Goal: Task Accomplishment & Management: Manage account settings

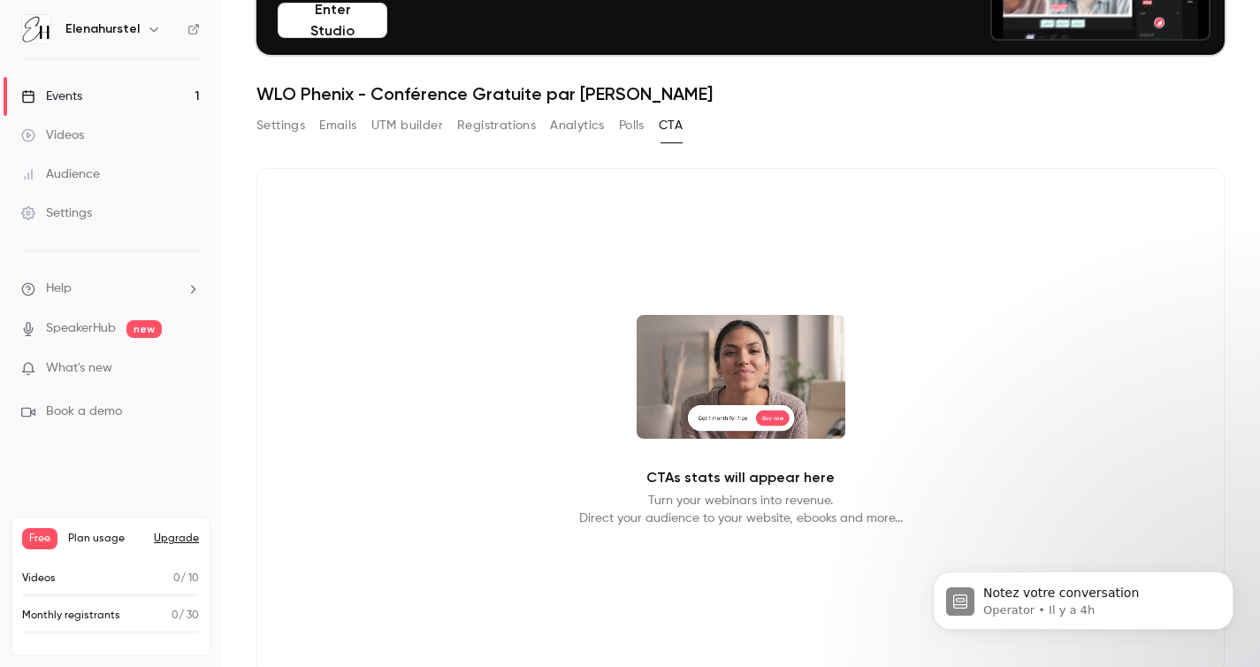
scroll to position [171, 0]
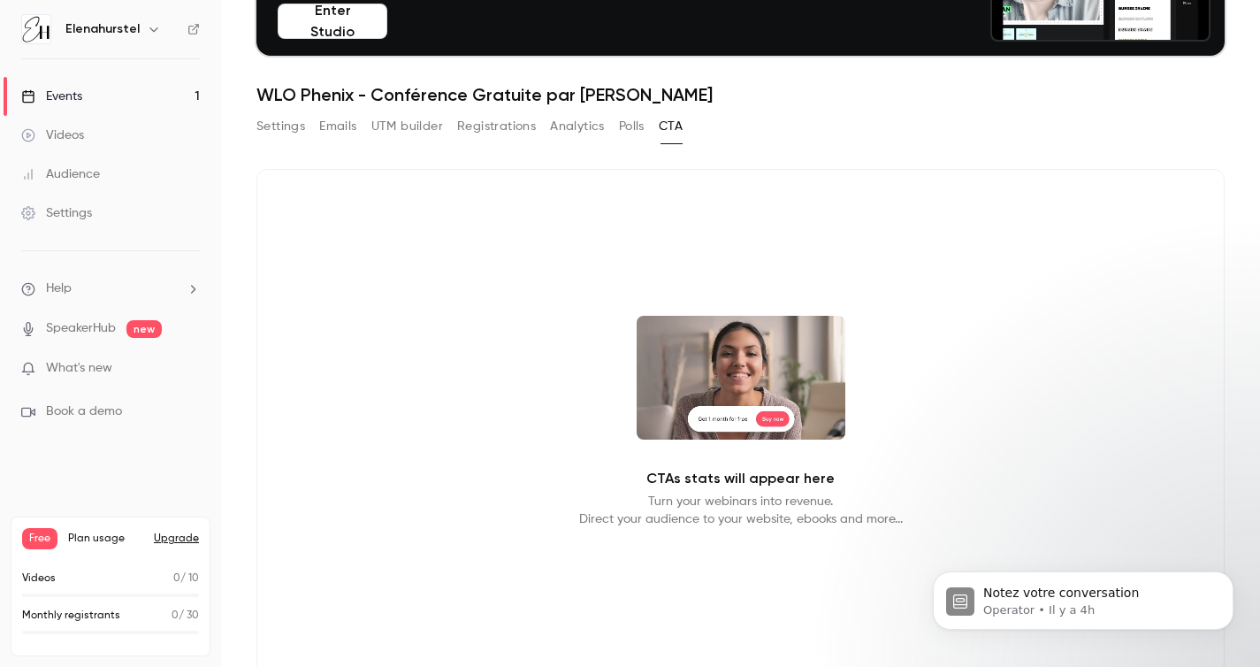
click at [115, 368] on p "What's new" at bounding box center [96, 368] width 150 height 19
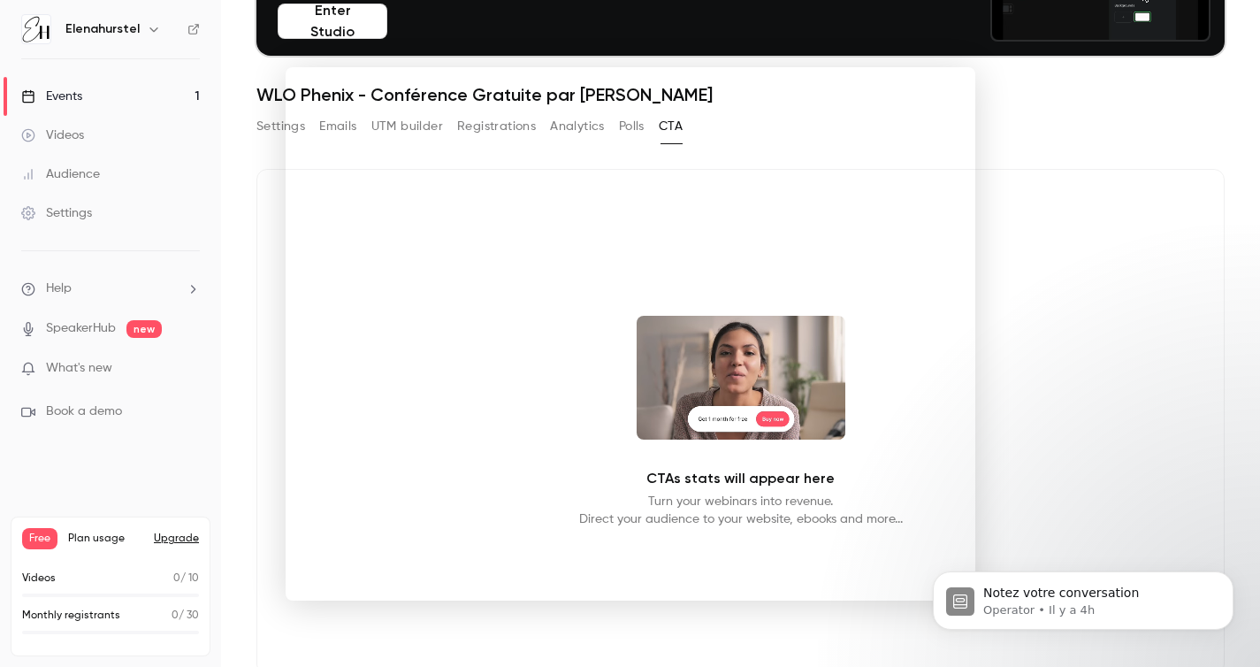
click at [1102, 180] on div at bounding box center [630, 333] width 1260 height 667
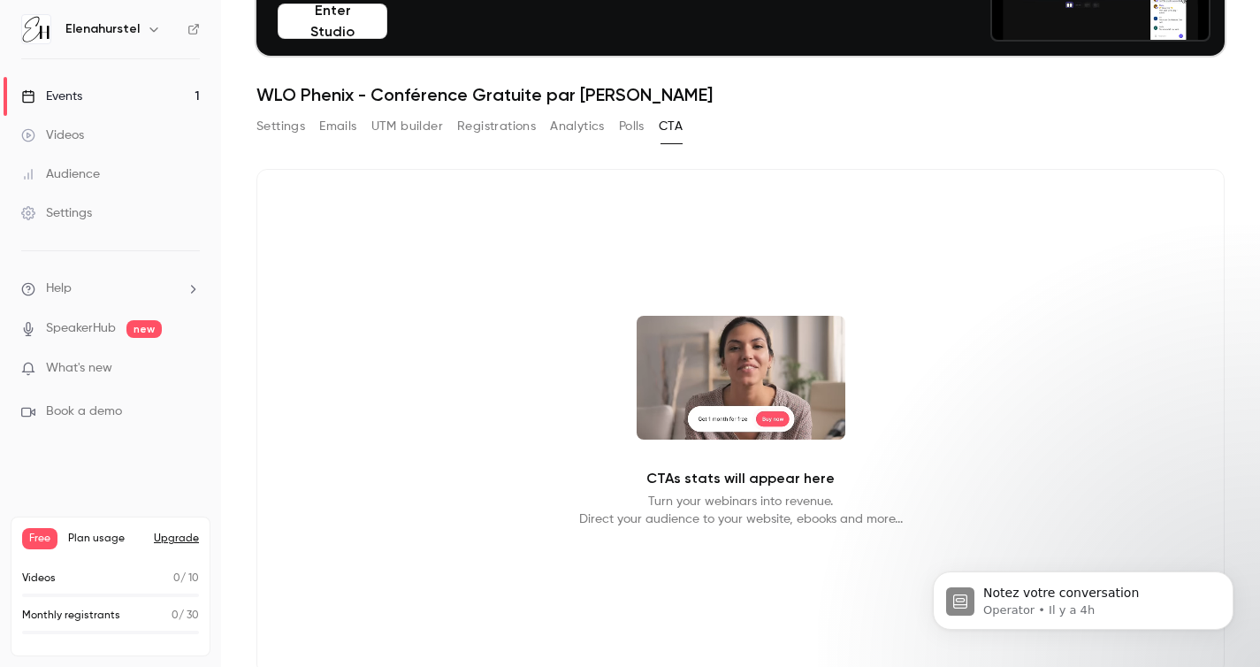
click at [126, 96] on link "Events 1" at bounding box center [110, 96] width 221 height 39
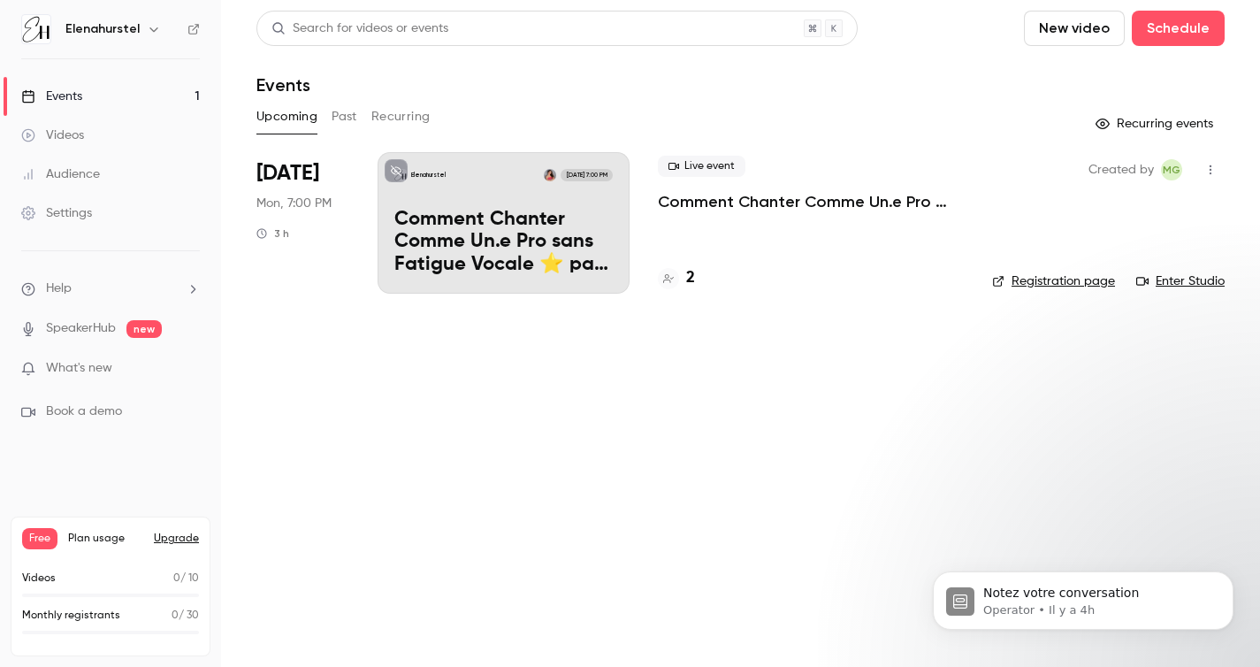
click at [438, 241] on p "Comment Chanter Comme Un.e Pro sans Fatigue Vocale ⭐️ par [PERSON_NAME]" at bounding box center [503, 243] width 218 height 68
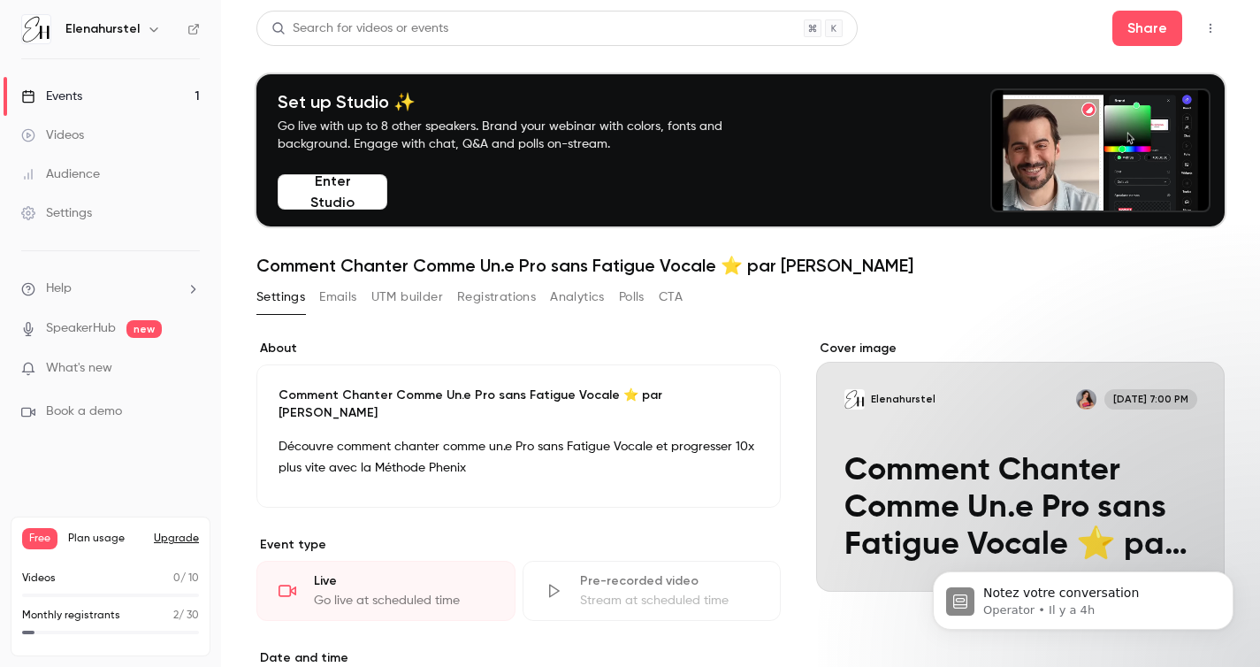
click at [670, 301] on button "CTA" at bounding box center [671, 297] width 24 height 28
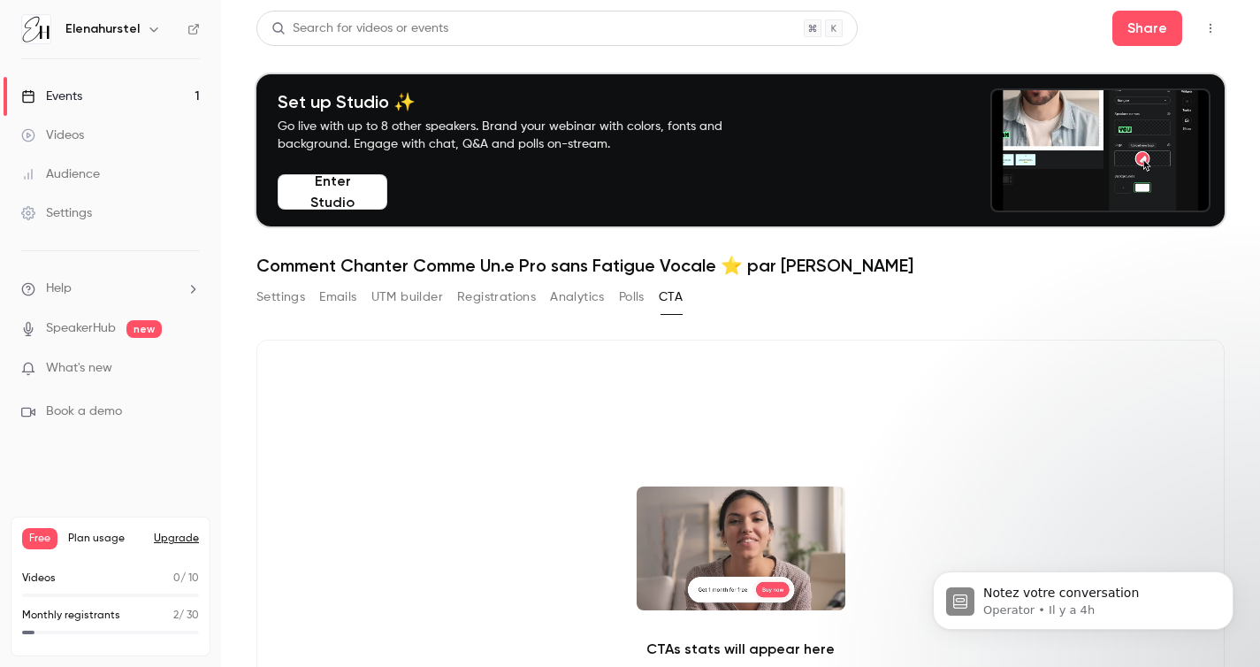
click at [634, 301] on button "Polls" at bounding box center [632, 297] width 26 height 28
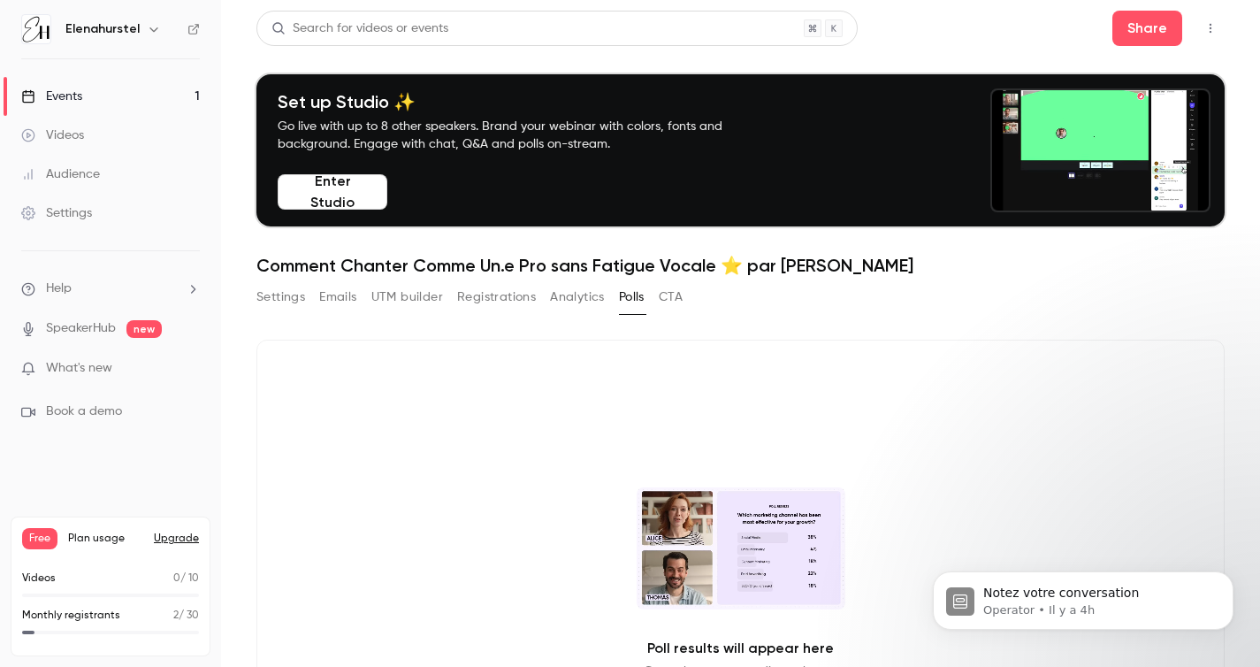
click at [591, 302] on button "Analytics" at bounding box center [577, 297] width 55 height 28
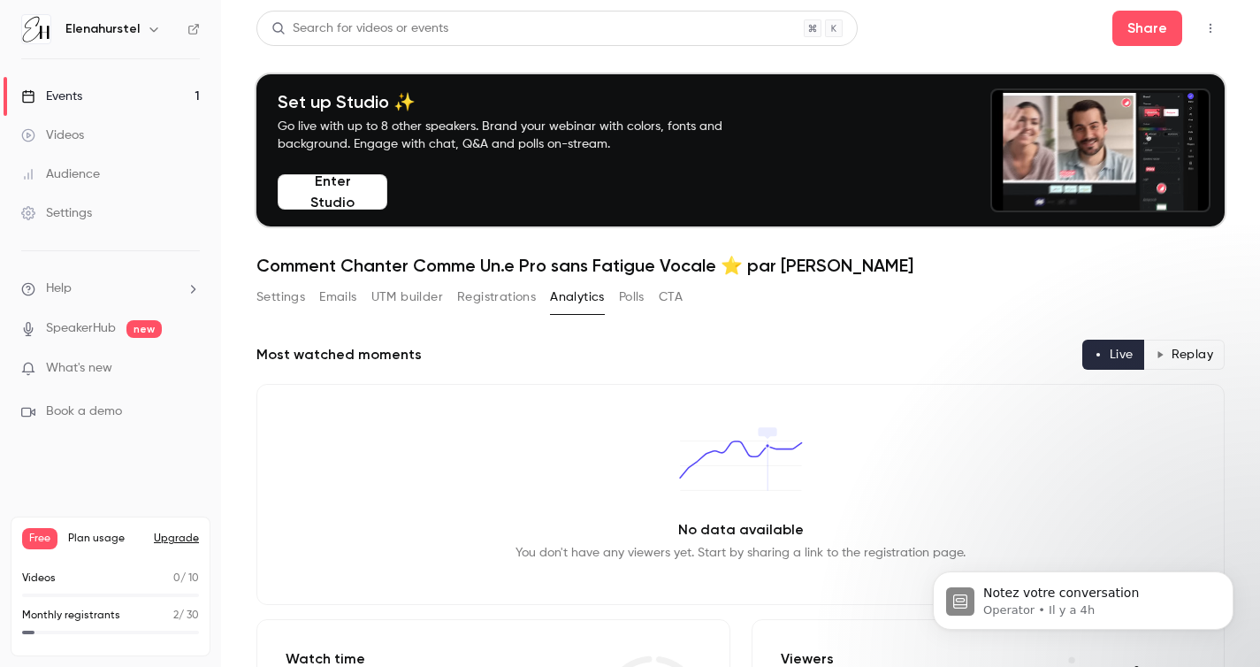
click at [503, 300] on button "Registrations" at bounding box center [496, 297] width 79 height 28
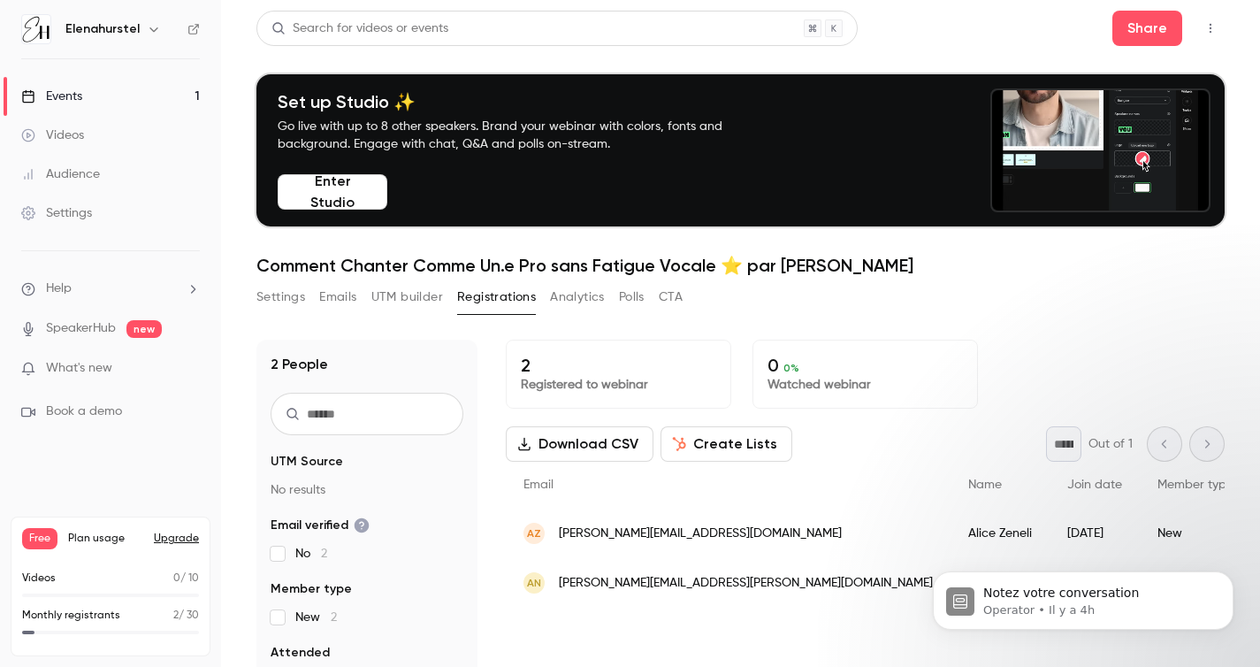
click at [415, 298] on button "UTM builder" at bounding box center [407, 297] width 72 height 28
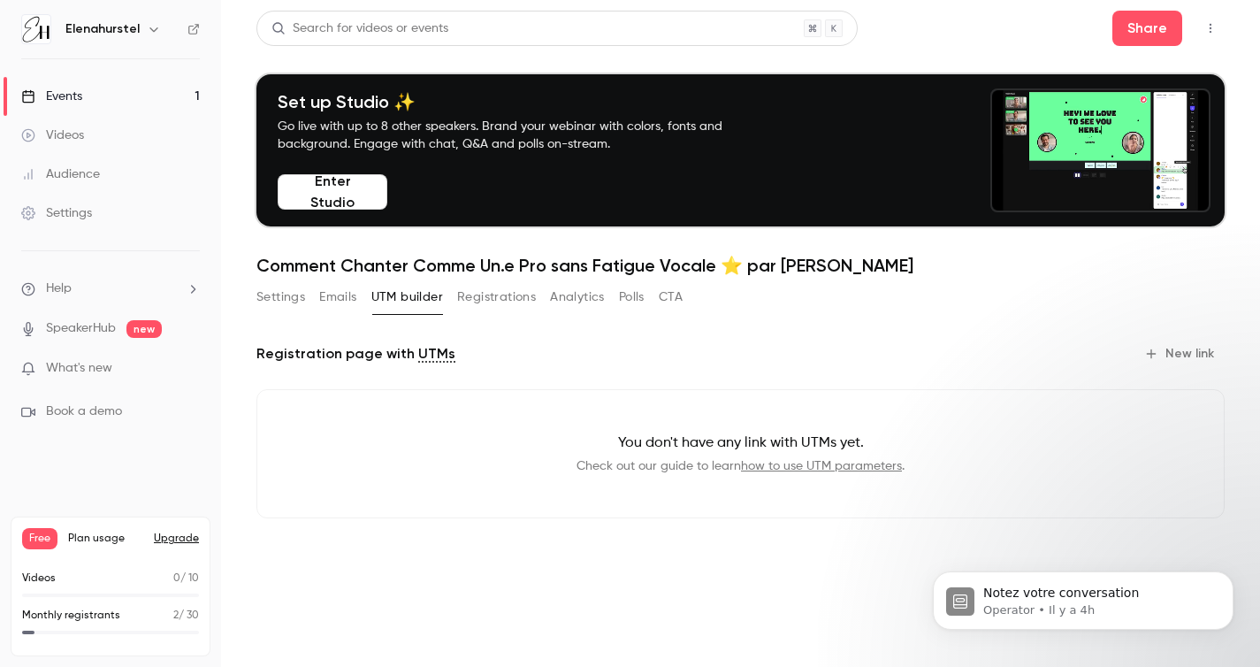
click at [342, 297] on button "Emails" at bounding box center [337, 297] width 37 height 28
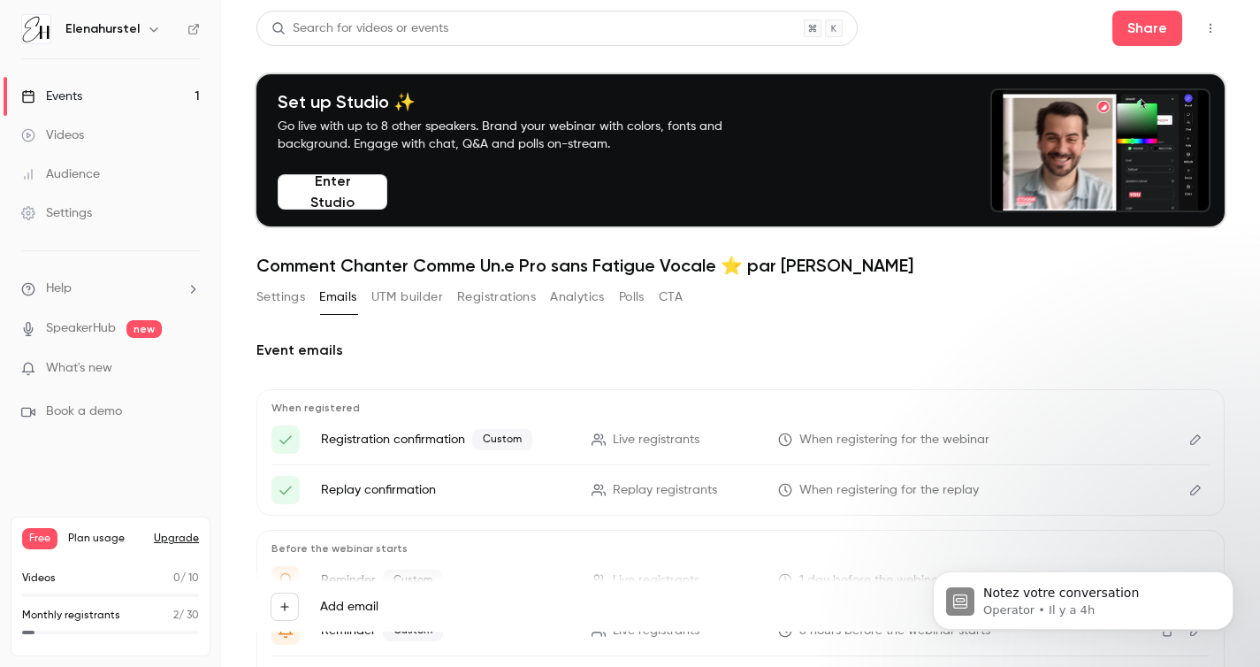
click at [281, 293] on button "Settings" at bounding box center [280, 297] width 49 height 28
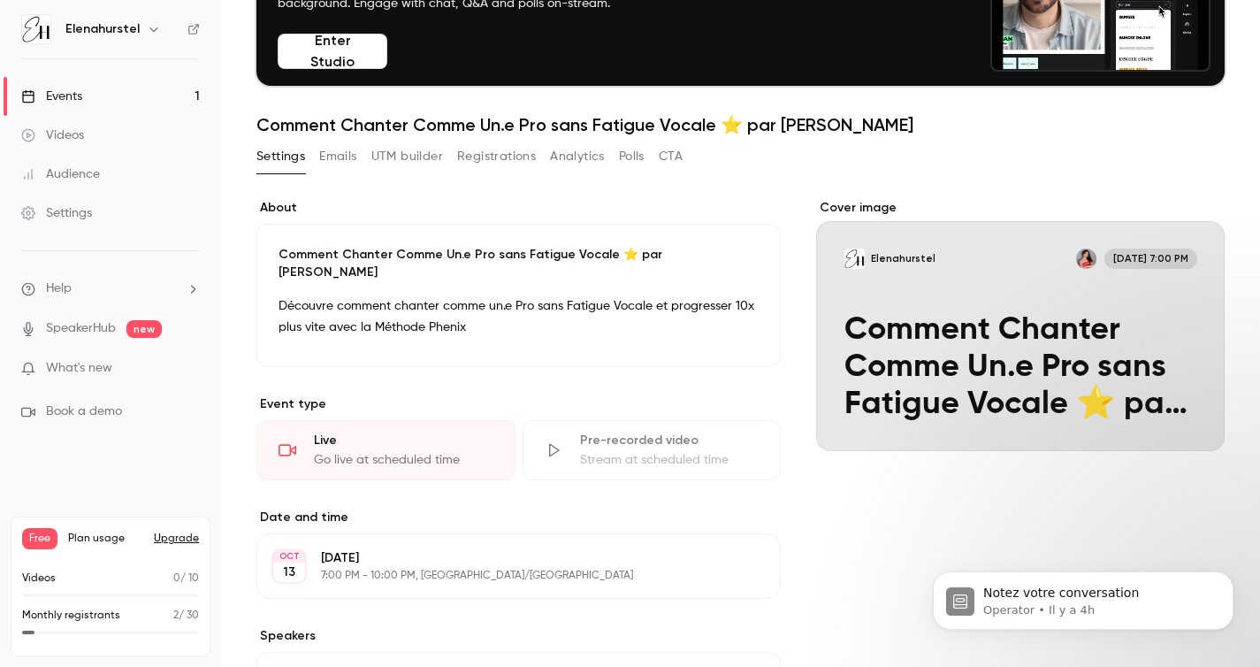
scroll to position [94, 0]
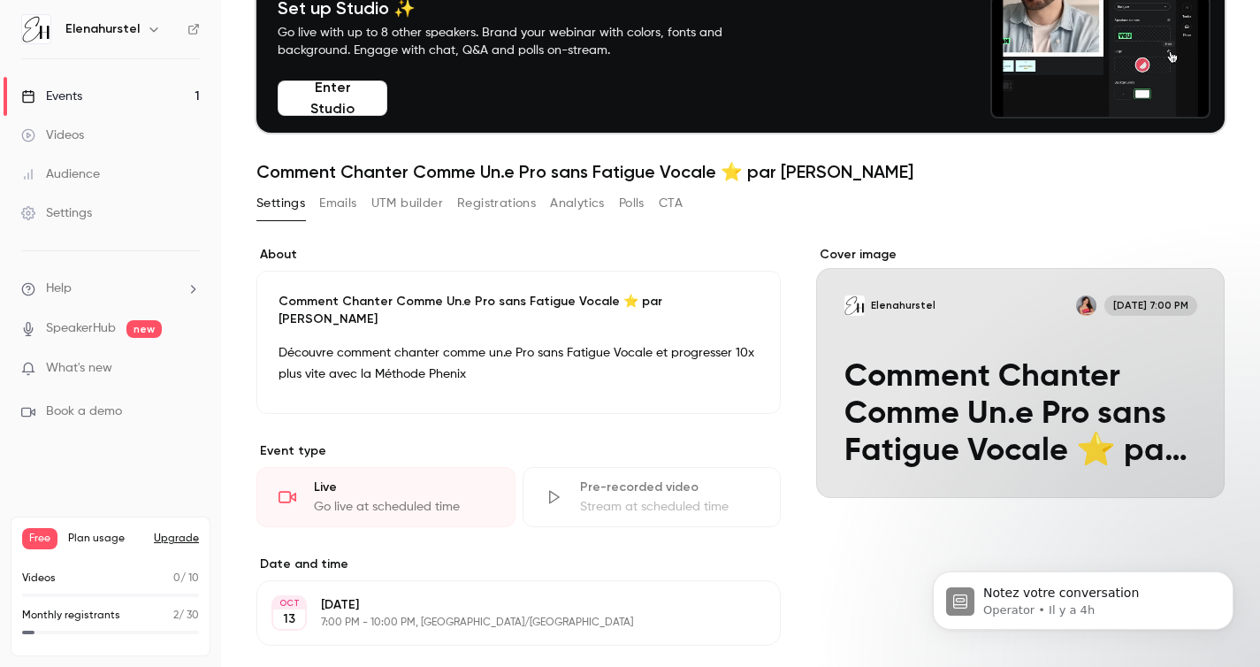
click at [338, 196] on button "Emails" at bounding box center [337, 203] width 37 height 28
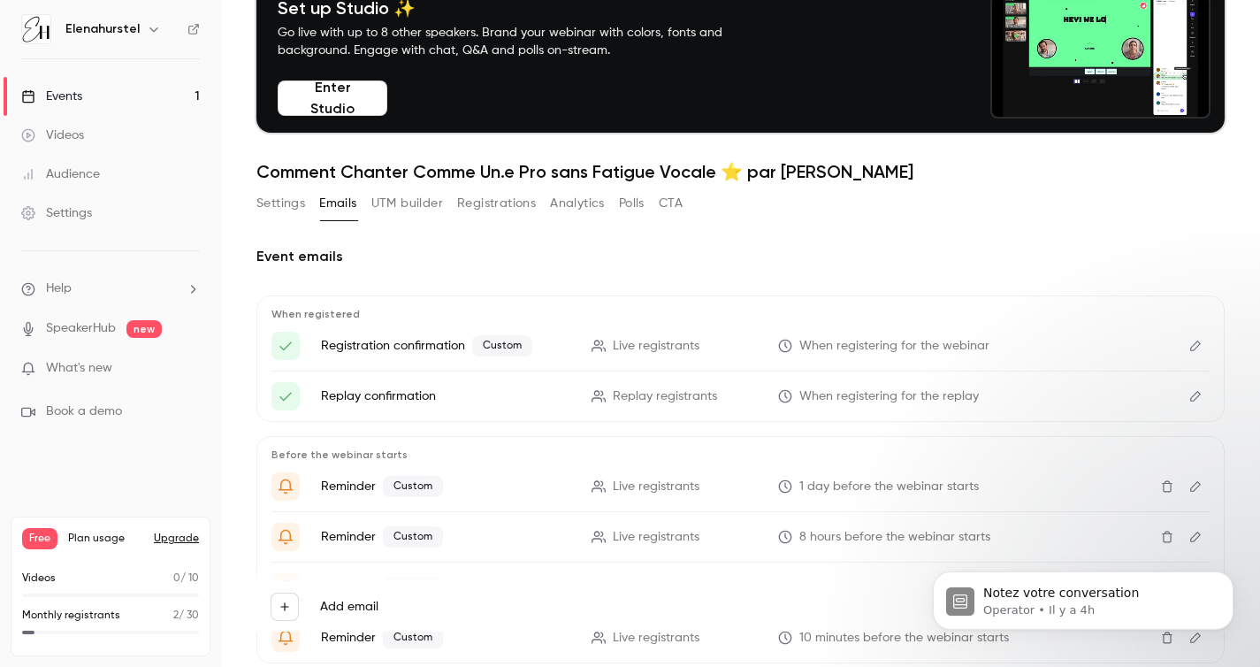
click at [402, 205] on button "UTM builder" at bounding box center [407, 203] width 72 height 28
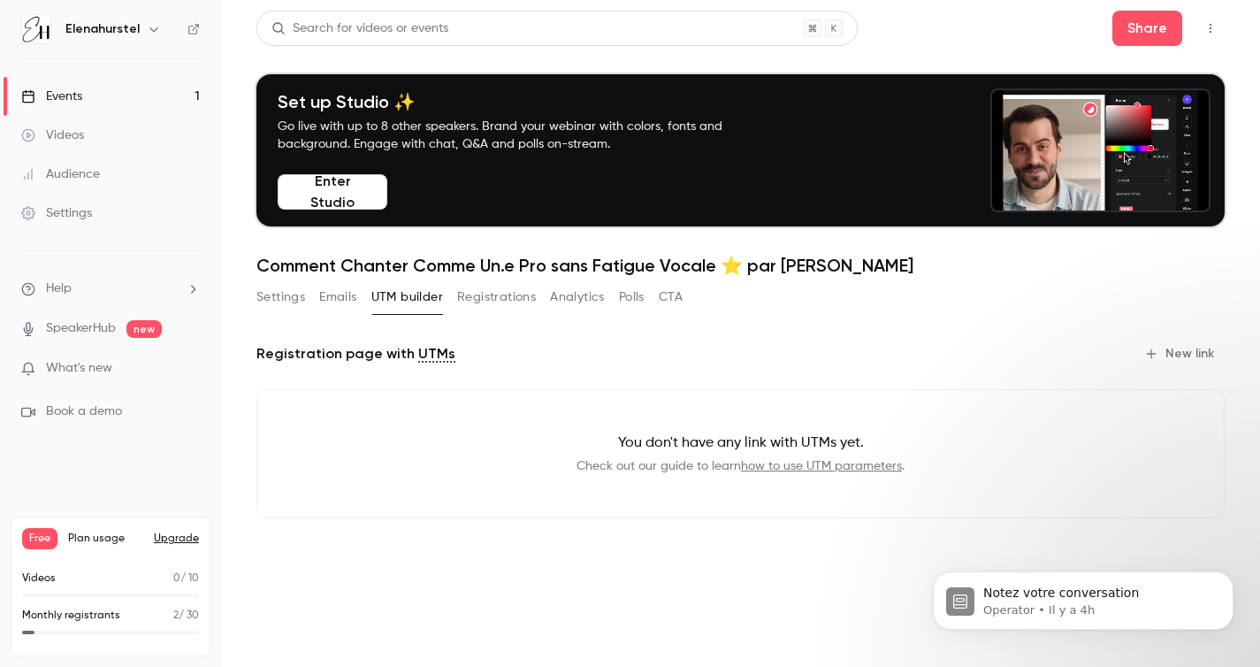
click at [507, 300] on button "Registrations" at bounding box center [496, 297] width 79 height 28
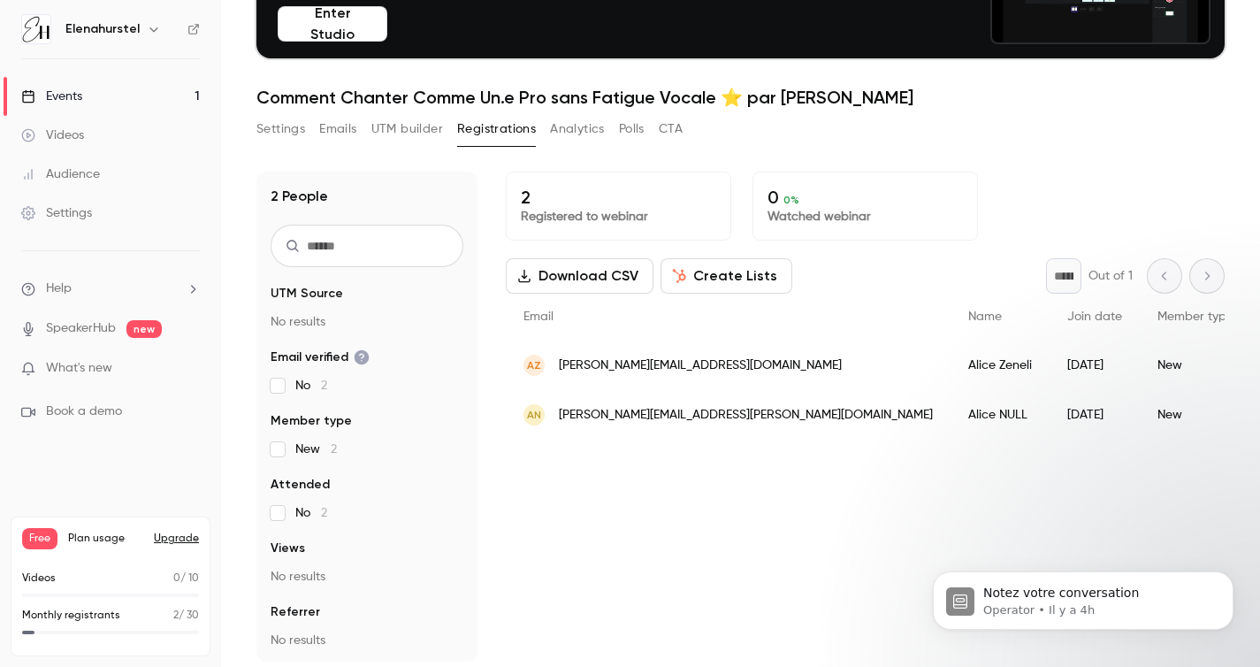
scroll to position [173, 0]
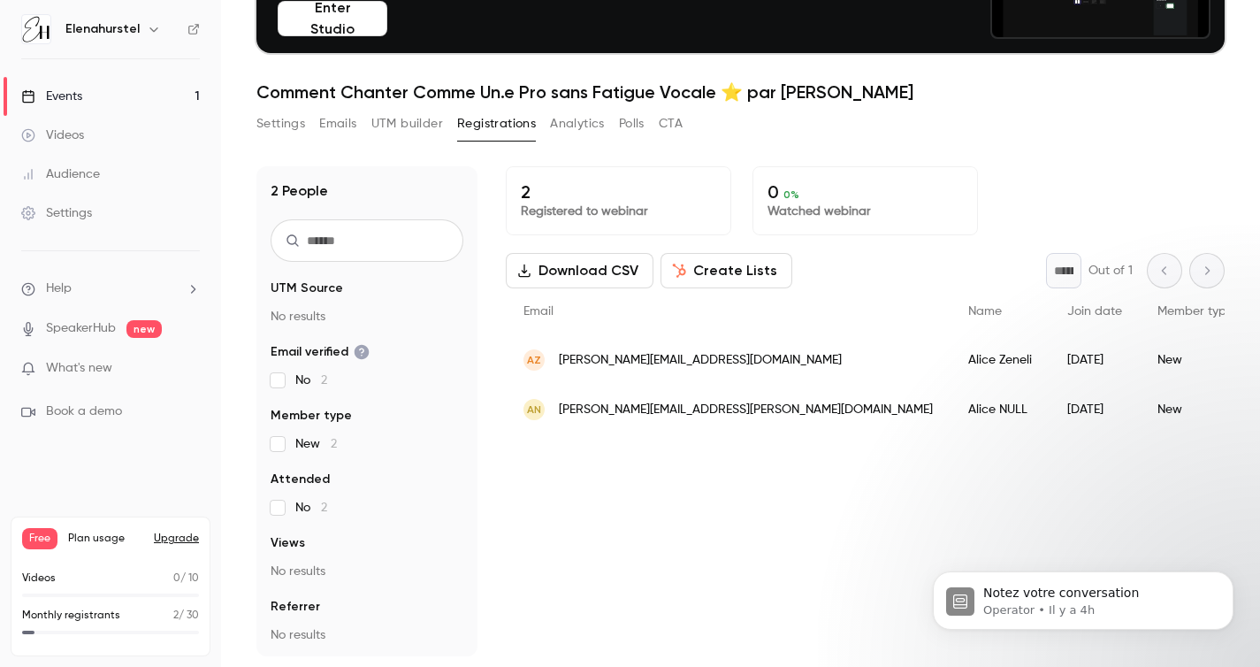
click at [577, 130] on button "Analytics" at bounding box center [577, 124] width 55 height 28
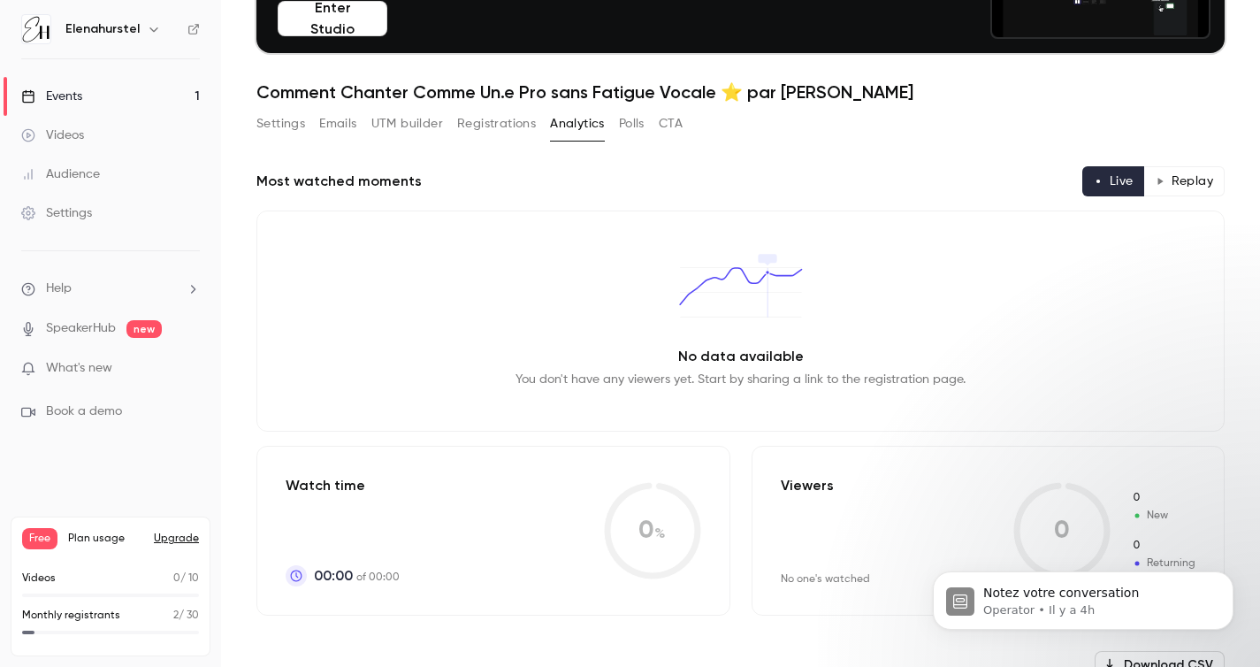
click at [651, 130] on div "Settings Emails UTM builder Registrations Analytics Polls CTA" at bounding box center [469, 124] width 426 height 28
click at [635, 124] on button "Polls" at bounding box center [632, 124] width 26 height 28
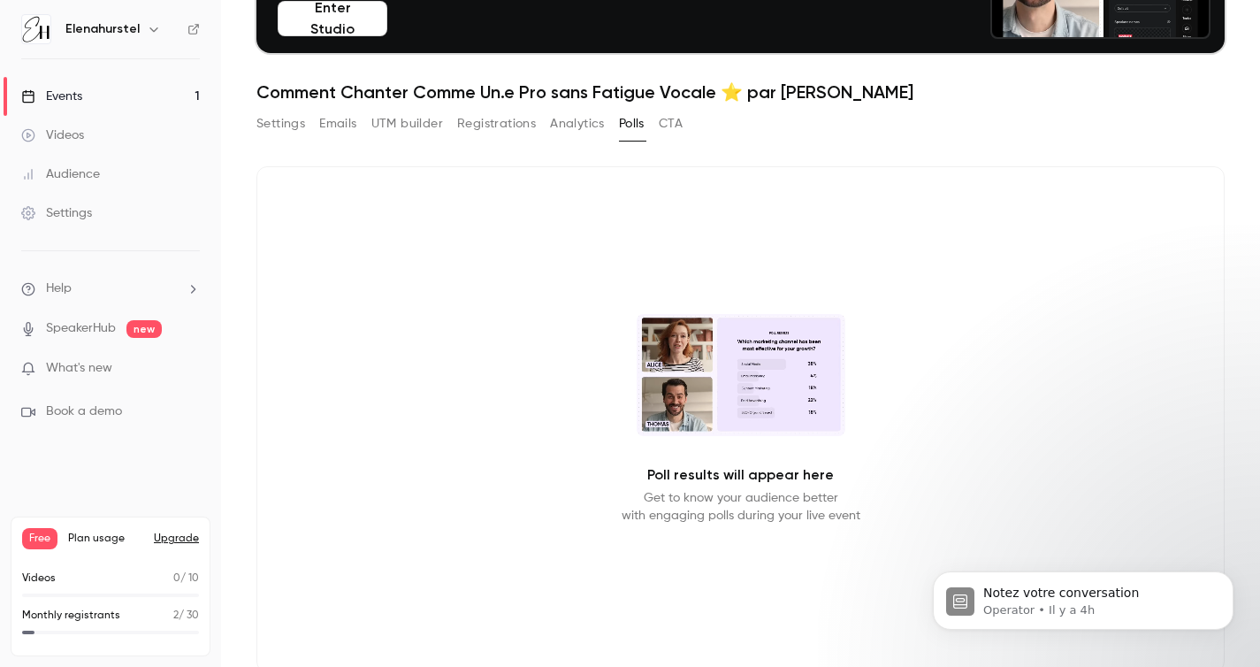
click at [667, 123] on button "CTA" at bounding box center [671, 124] width 24 height 28
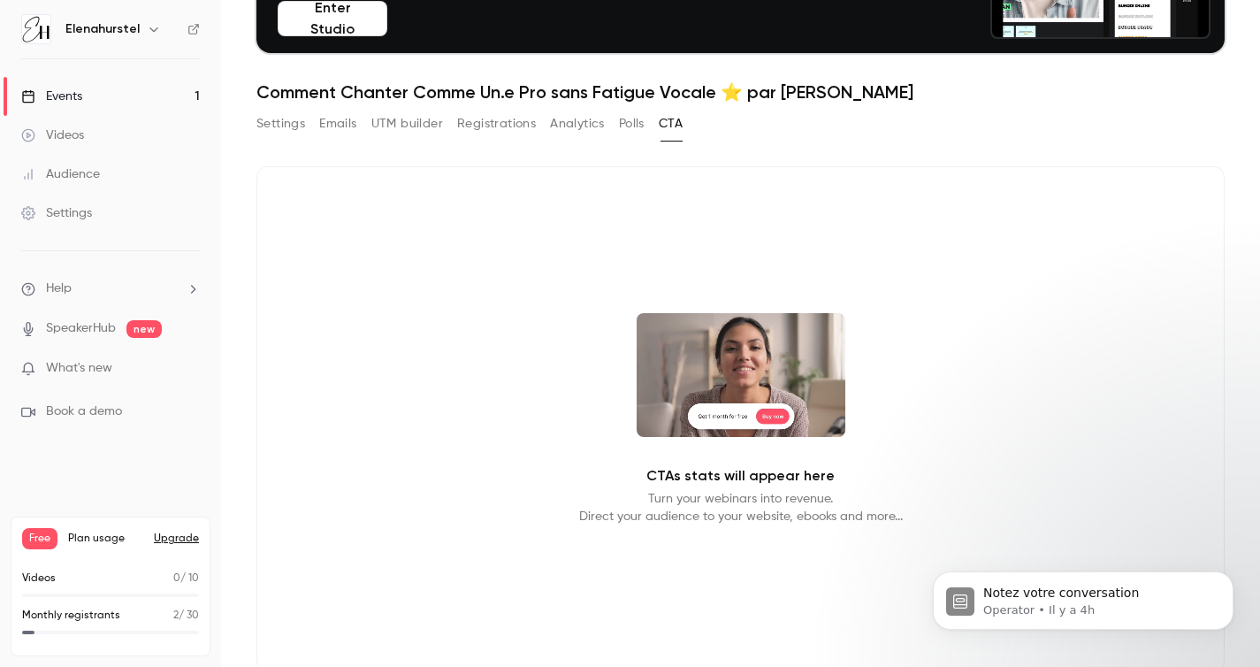
click at [568, 122] on button "Analytics" at bounding box center [577, 124] width 55 height 28
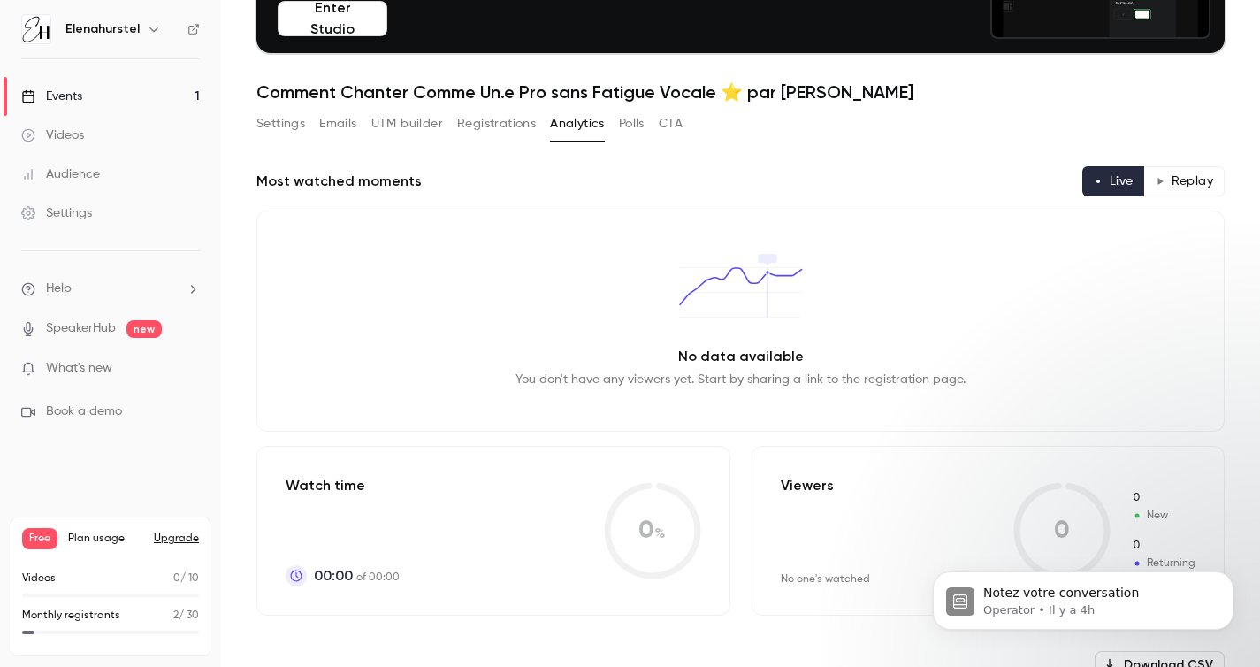
click at [637, 120] on button "Polls" at bounding box center [632, 124] width 26 height 28
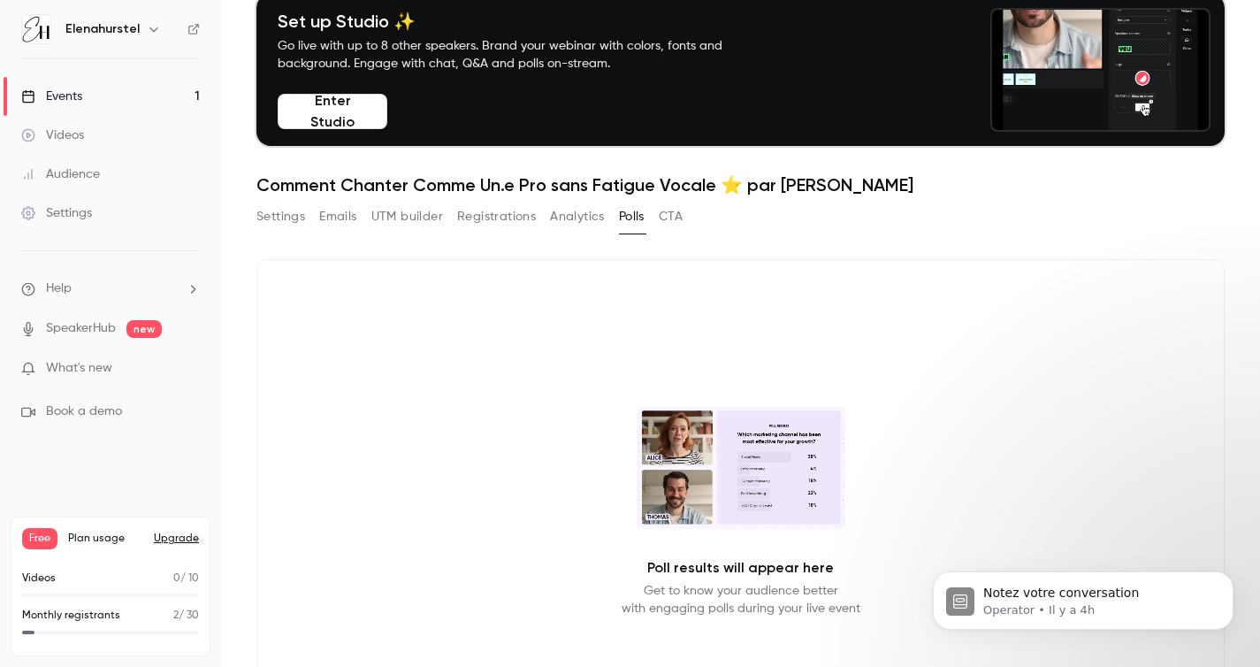
scroll to position [217, 0]
